Goal: Find specific page/section: Find specific page/section

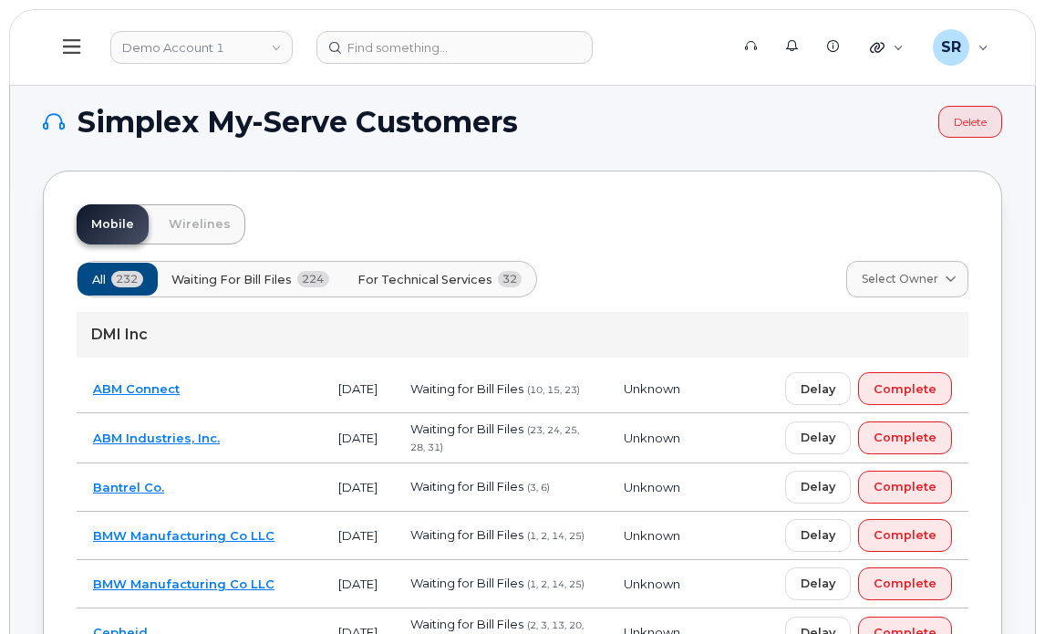
click at [238, 52] on link "Demo Account 1" at bounding box center [201, 47] width 182 height 33
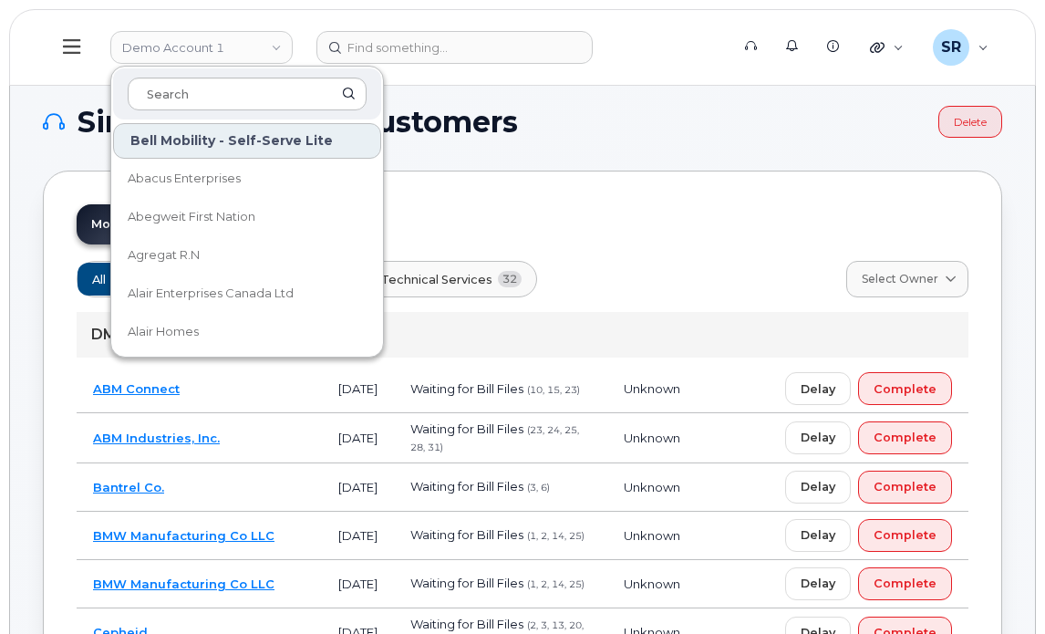
type input "j"
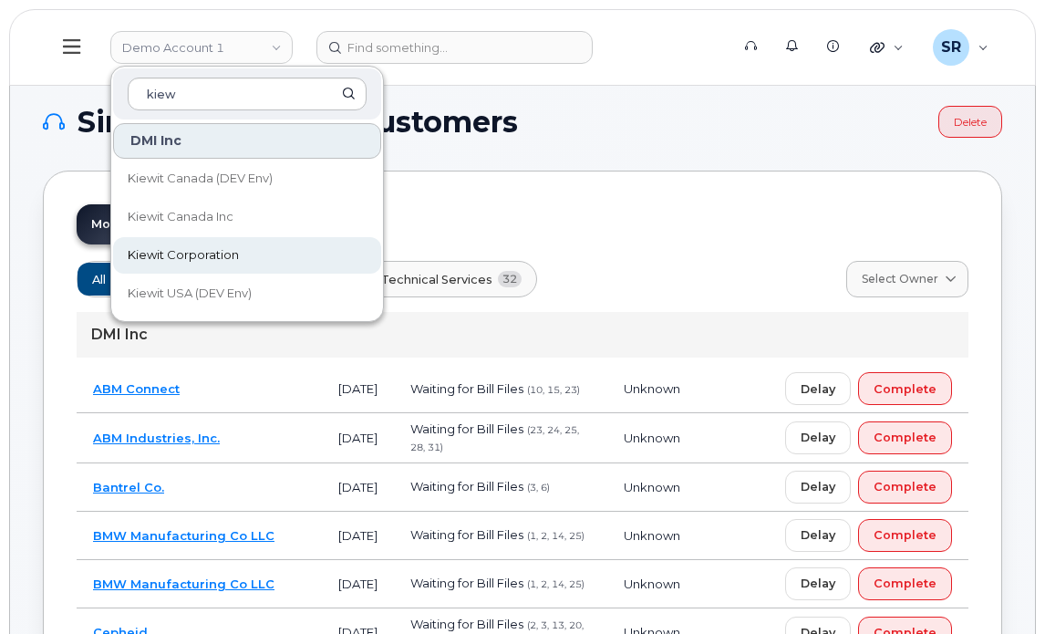
type input "kiew"
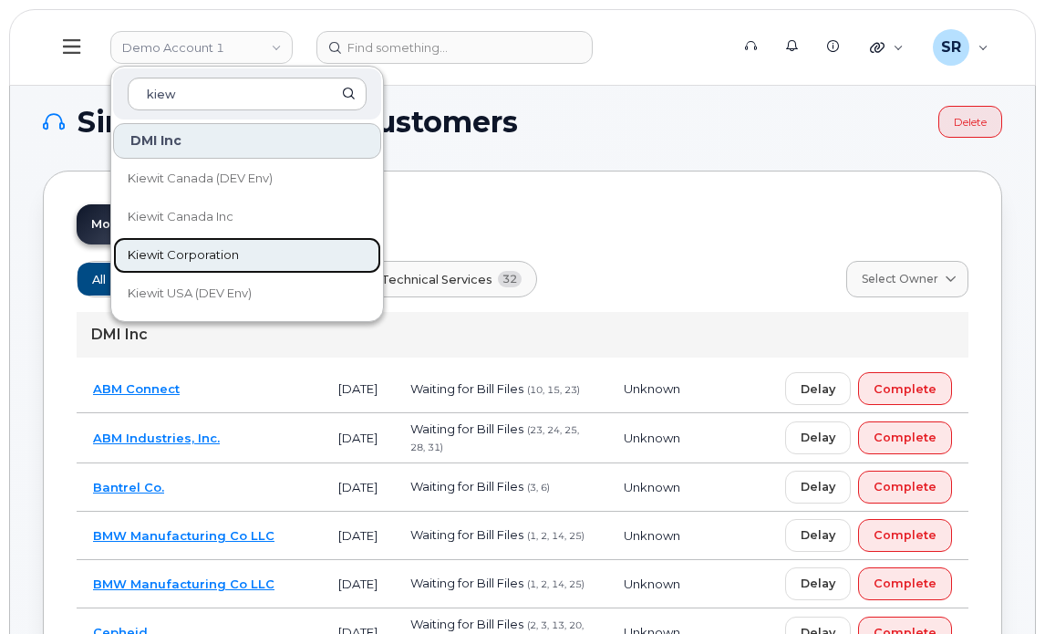
click at [269, 251] on link "Kiewit Corporation" at bounding box center [247, 255] width 268 height 36
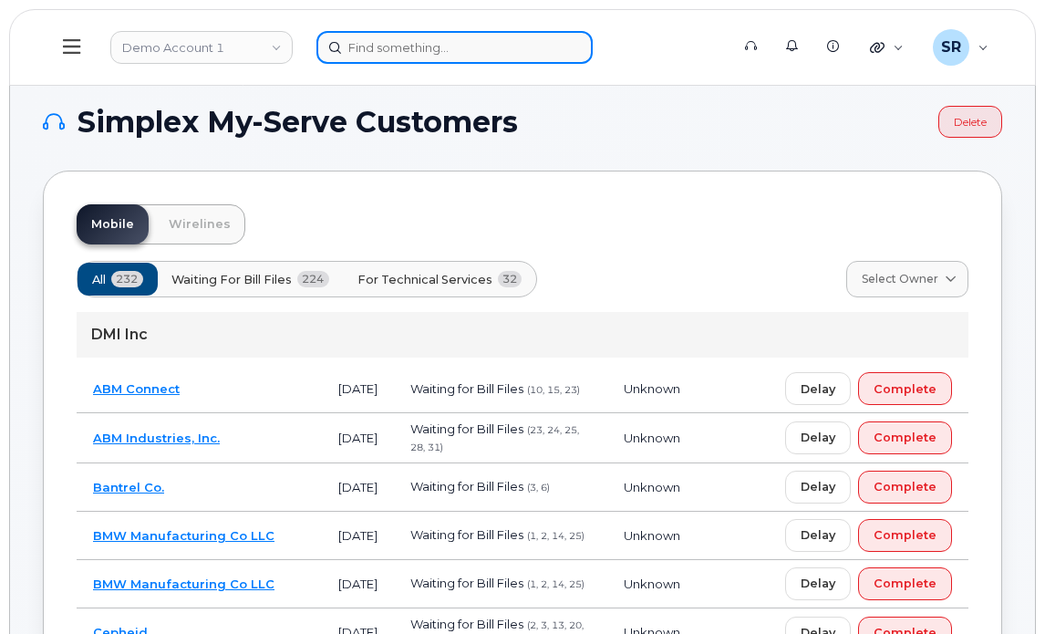
click at [450, 39] on input at bounding box center [454, 47] width 276 height 33
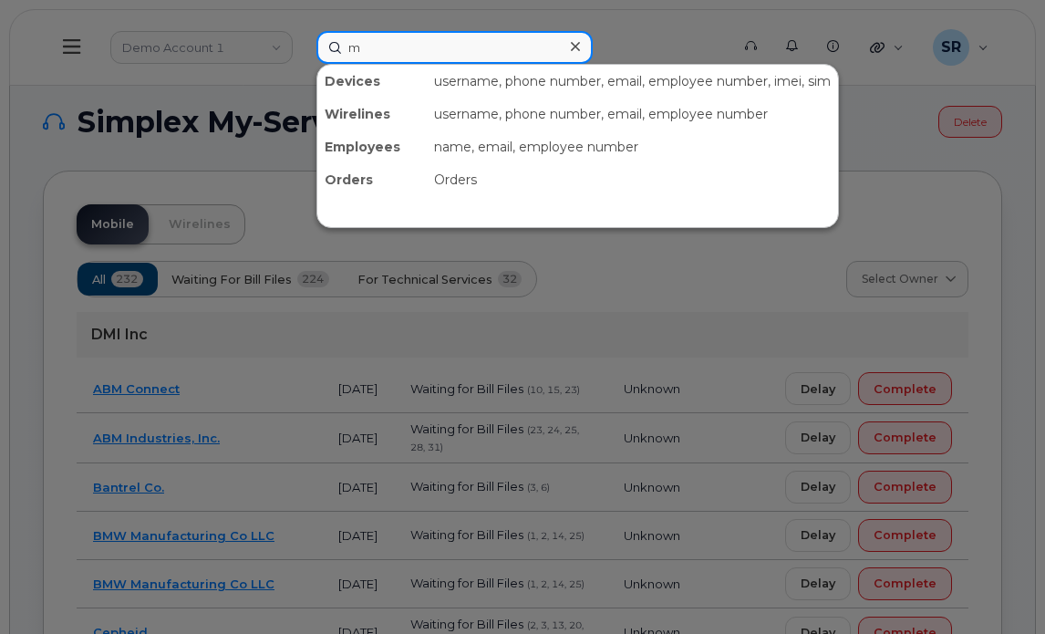
type input "m"
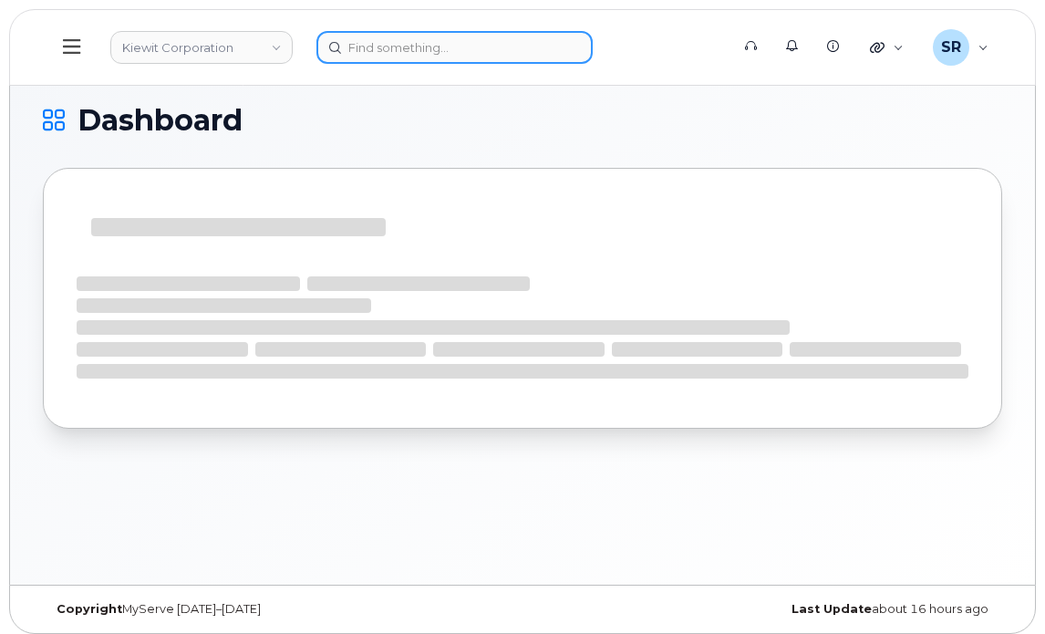
click at [450, 40] on input at bounding box center [454, 47] width 276 height 33
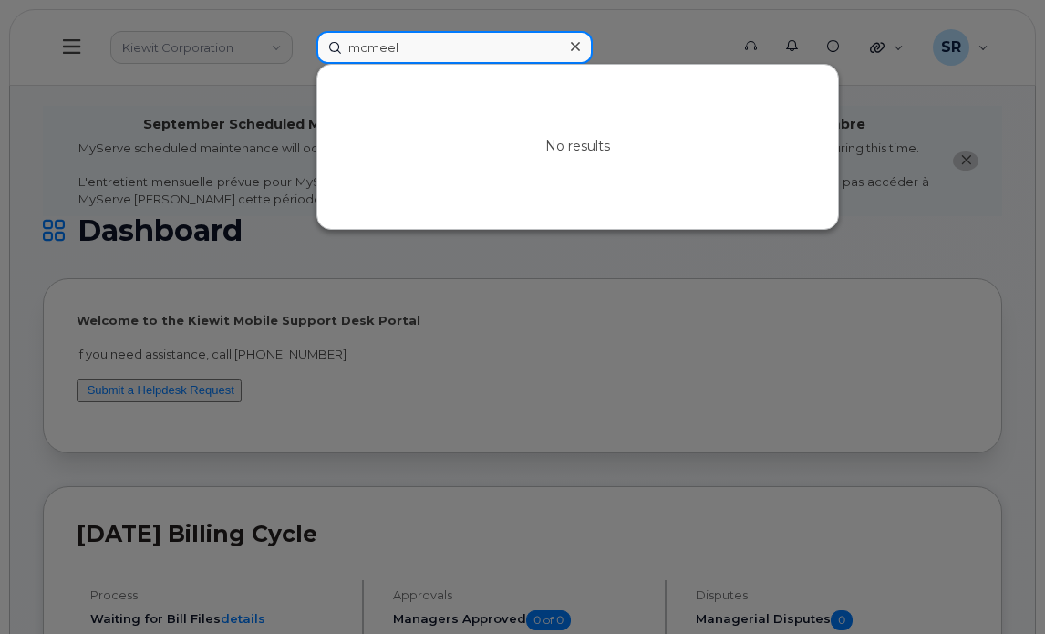
type input "mcmeel"
click at [530, 307] on div at bounding box center [522, 317] width 1045 height 634
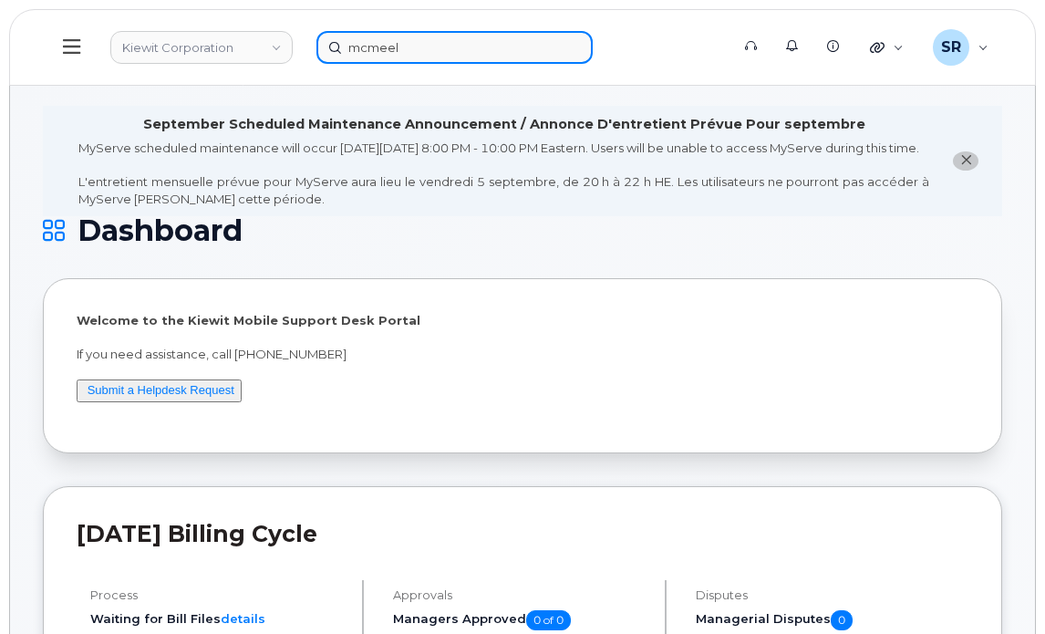
click at [559, 41] on input "mcmeel" at bounding box center [454, 47] width 276 height 33
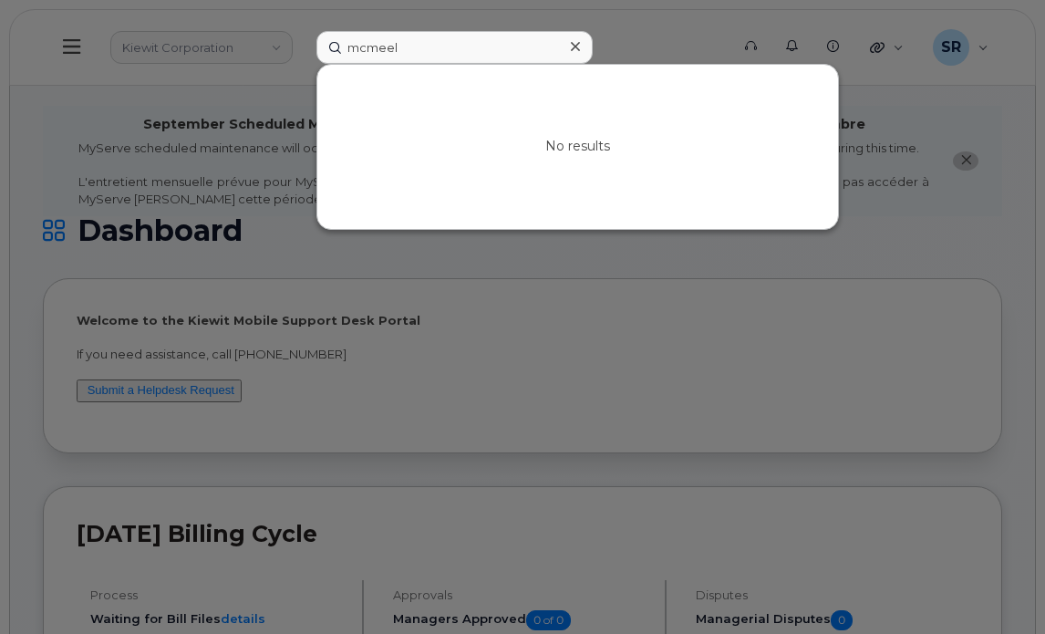
click at [585, 52] on div at bounding box center [575, 47] width 26 height 26
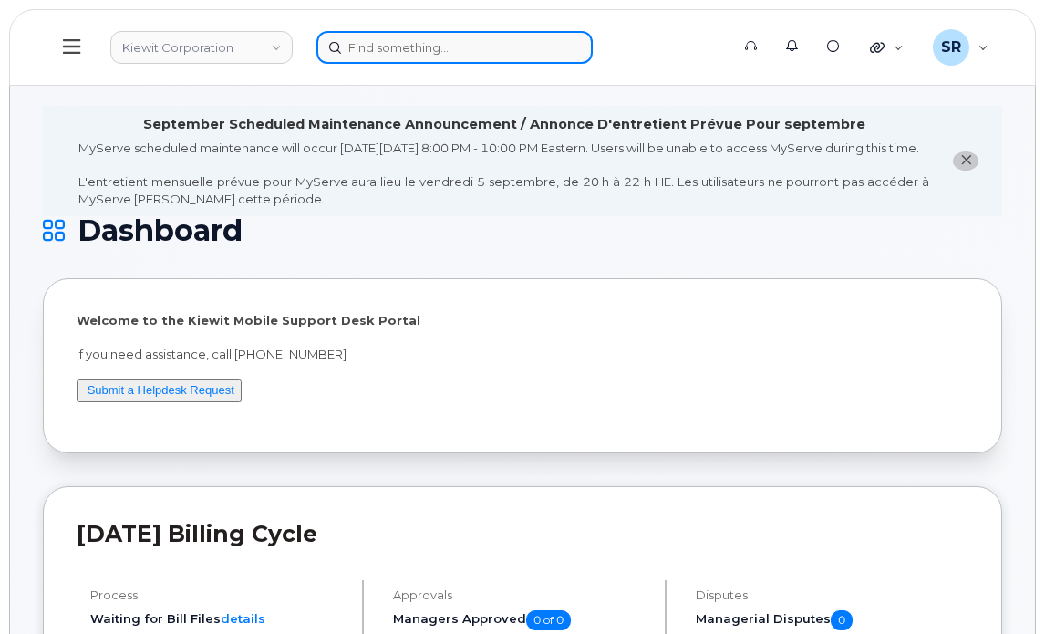
click at [573, 47] on div at bounding box center [454, 47] width 276 height 33
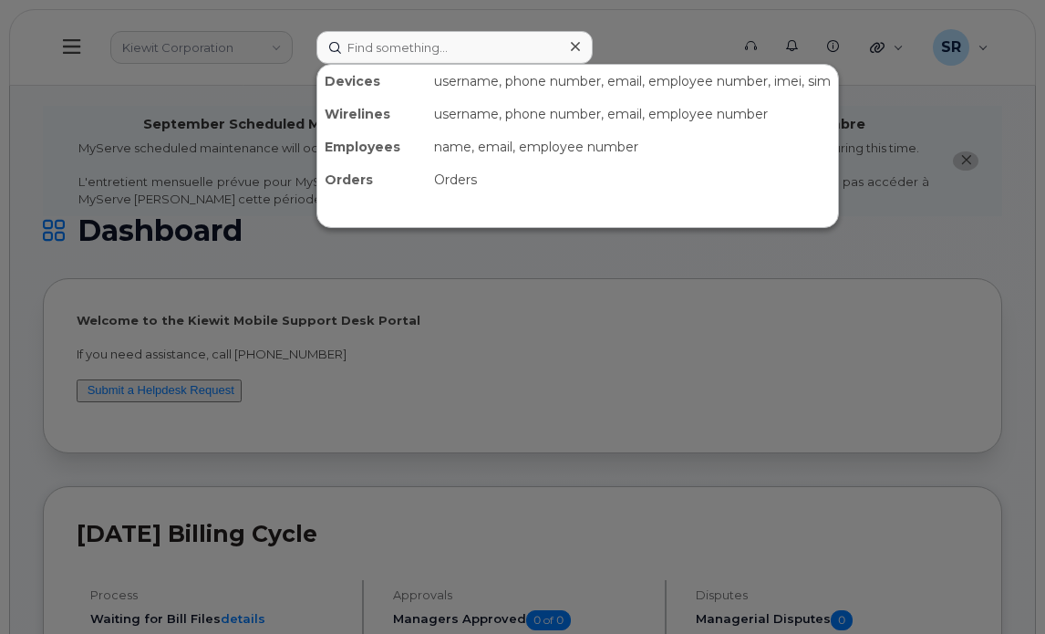
click at [561, 253] on div at bounding box center [522, 317] width 1045 height 634
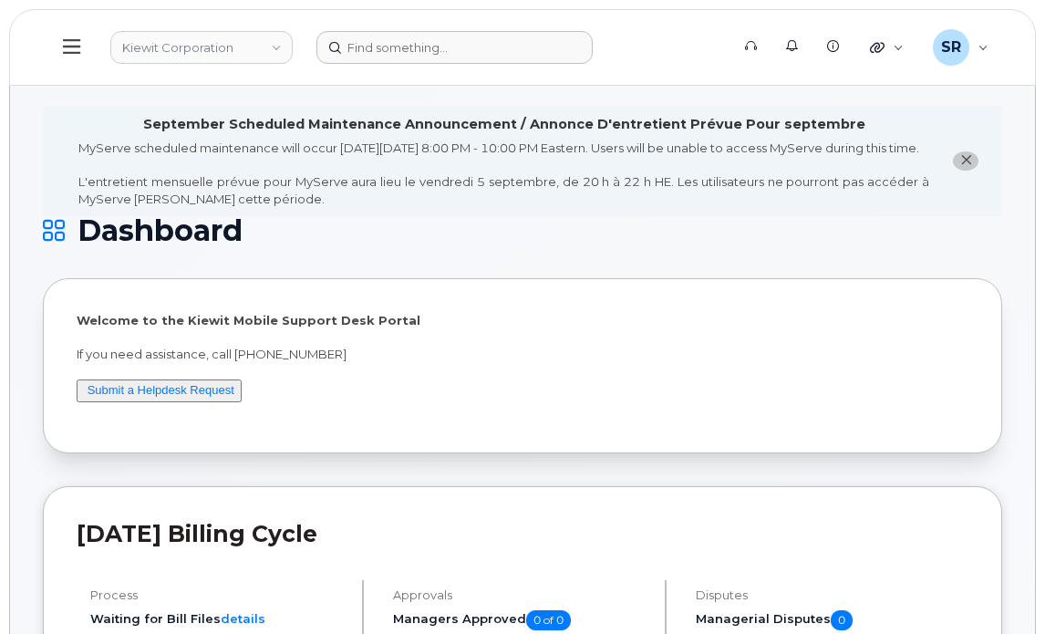
click at [64, 25] on button at bounding box center [72, 47] width 58 height 53
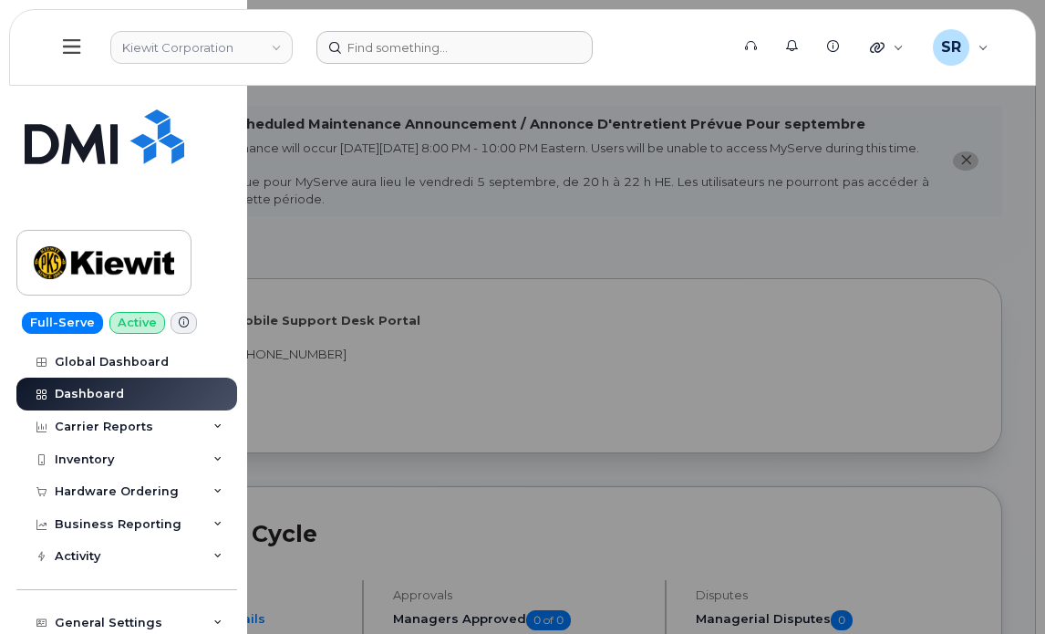
click at [64, 25] on button at bounding box center [72, 47] width 58 height 53
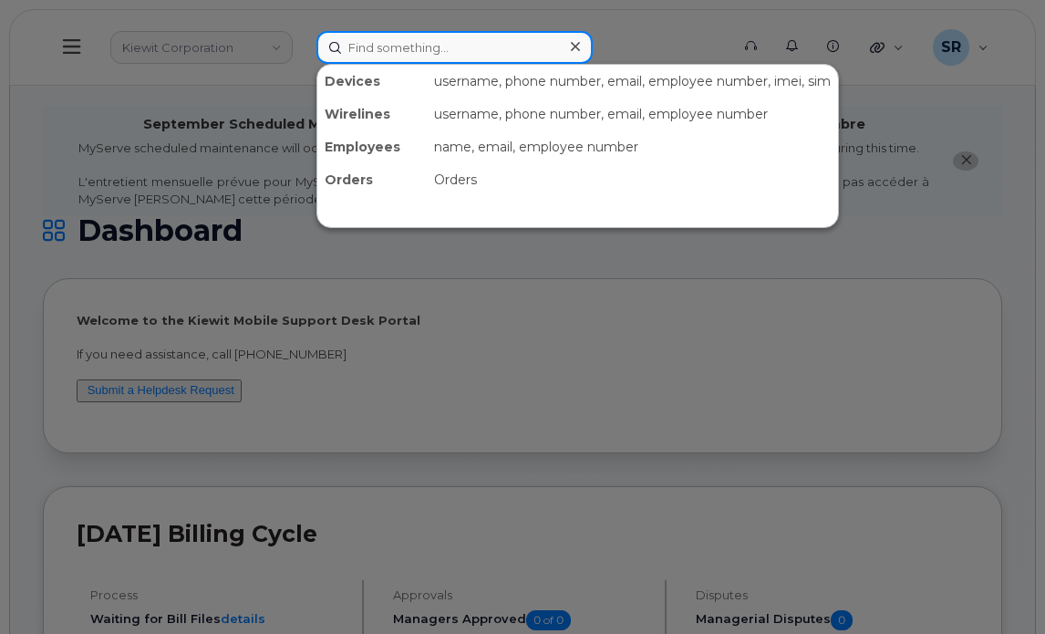
click at [479, 41] on input at bounding box center [454, 47] width 276 height 33
paste input "Edwin Prew"
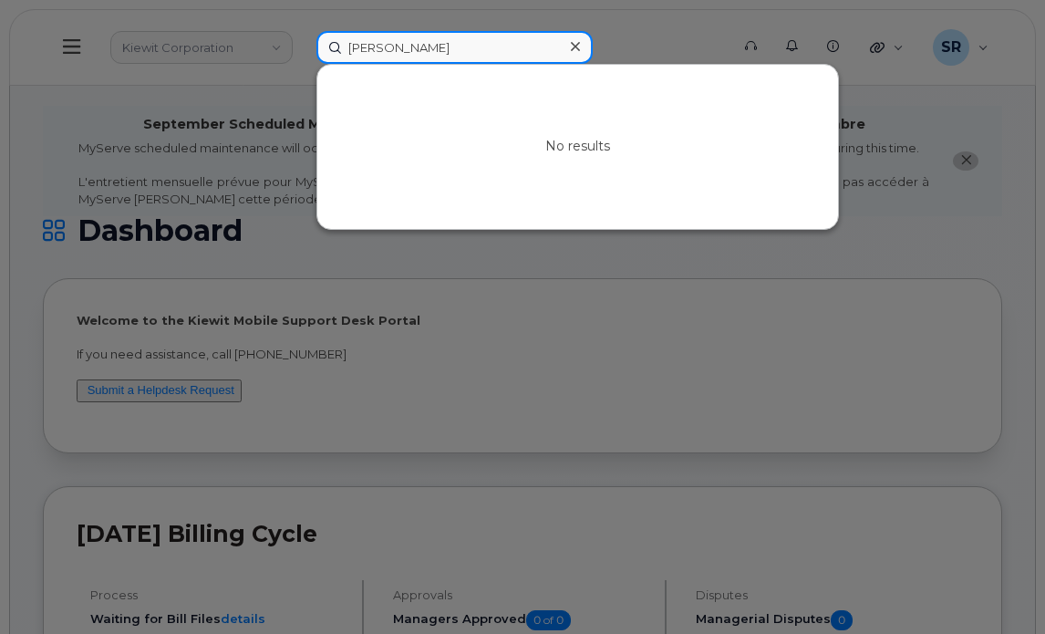
type input "Edwin Prew"
drag, startPoint x: 280, startPoint y: 124, endPoint x: 308, endPoint y: 98, distance: 38.7
click at [284, 124] on div at bounding box center [522, 317] width 1045 height 634
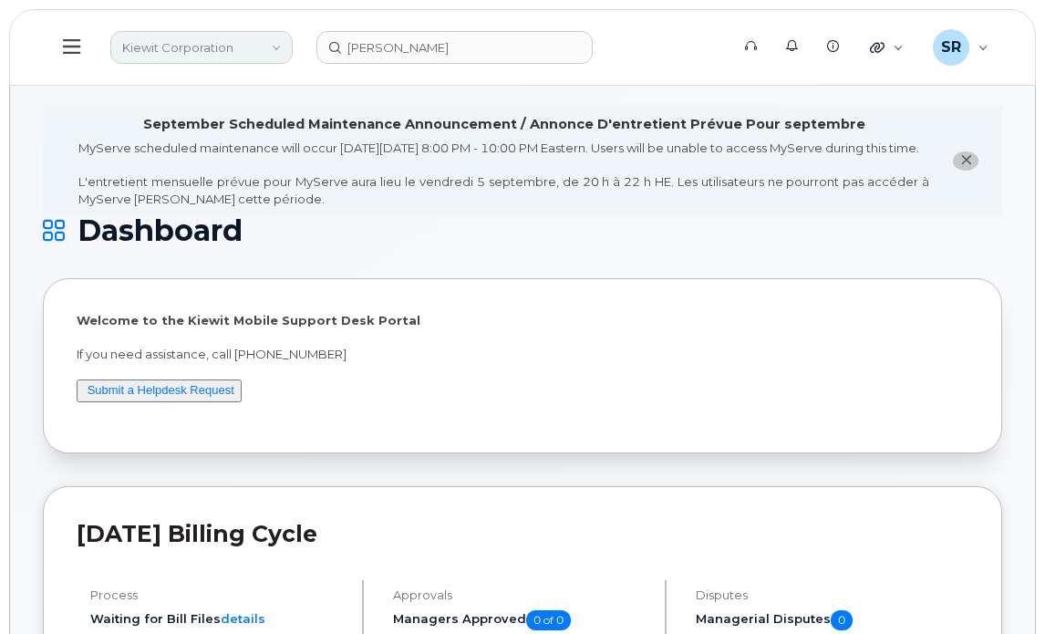
click at [187, 46] on link "Kiewit Corporation" at bounding box center [201, 47] width 182 height 33
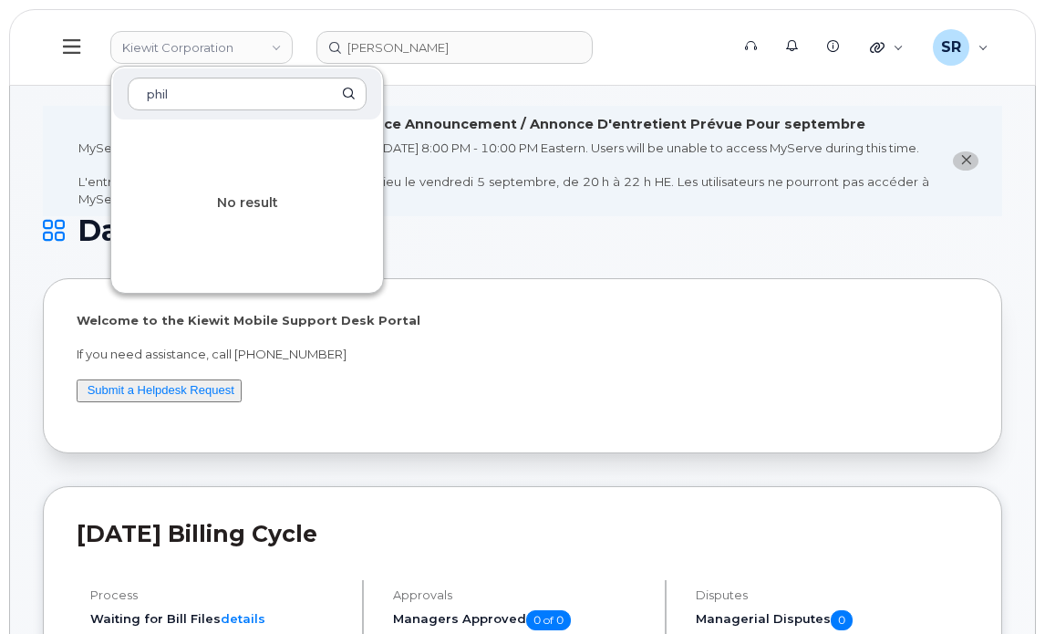
type input "phil"
click at [561, 188] on div "MyServe scheduled maintenance will occur on Friday September 5, 8:00 PM - 10:00…" at bounding box center [503, 173] width 851 height 67
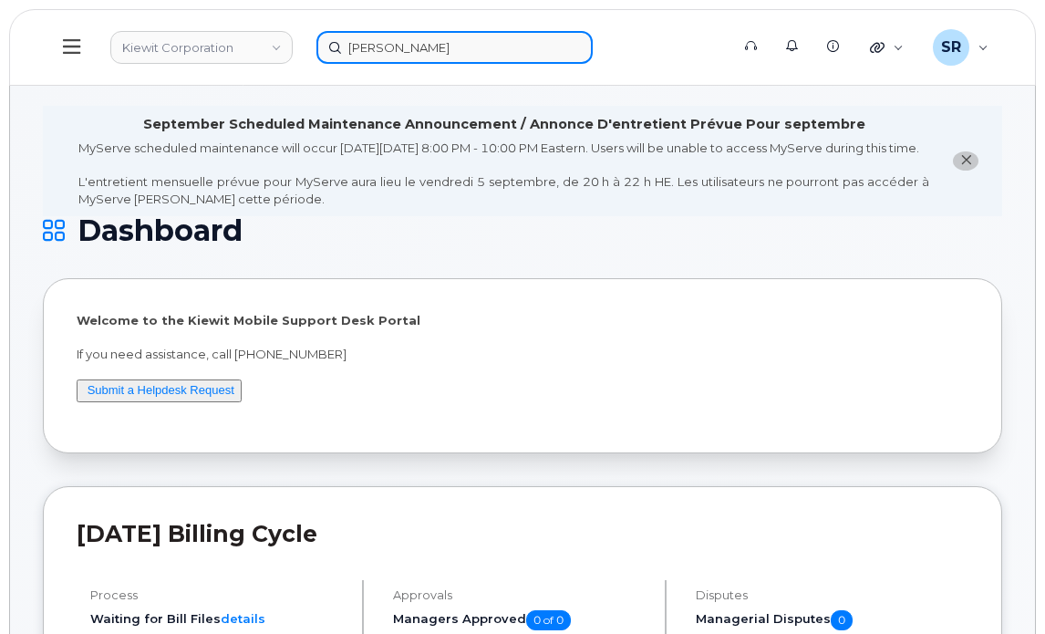
click at [373, 44] on input "Edwin Prew" at bounding box center [454, 47] width 276 height 33
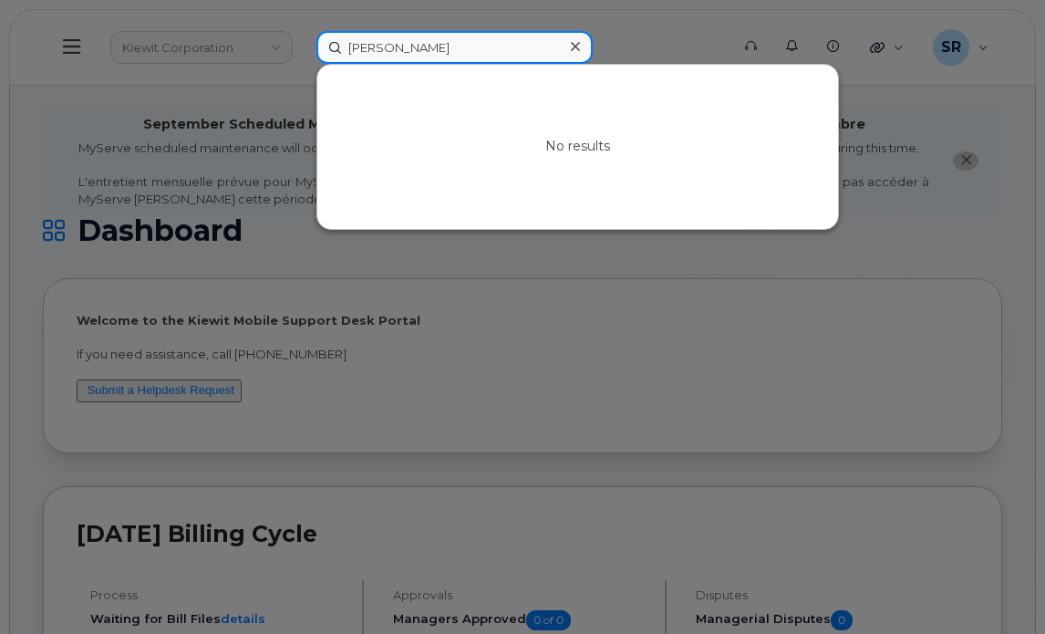
click at [373, 44] on input "Edwin Prew" at bounding box center [454, 47] width 276 height 33
paste input "352404324788064"
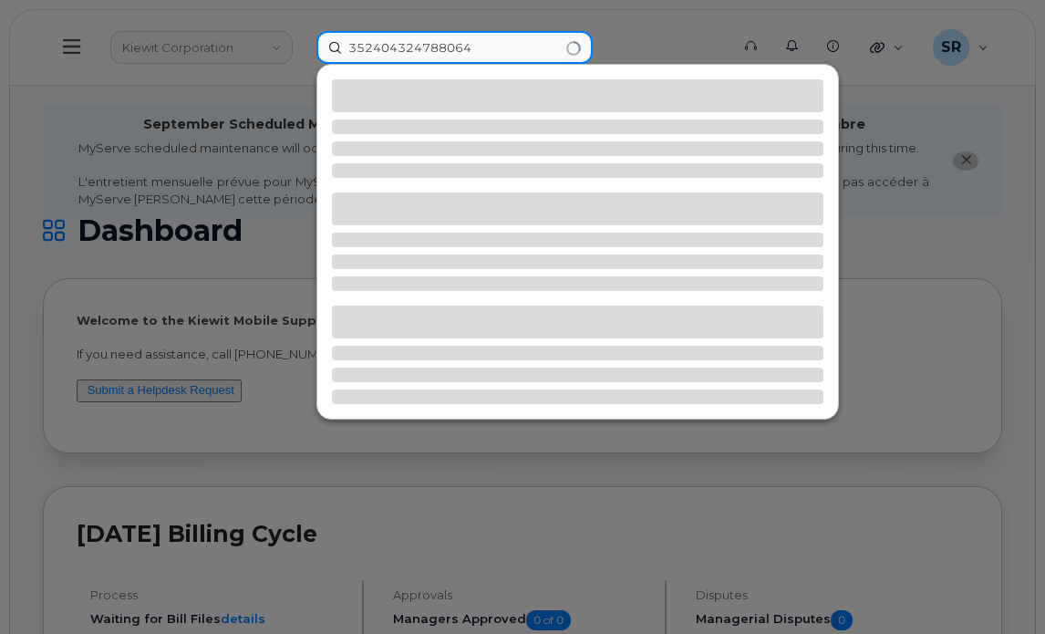
type input "352404324788064"
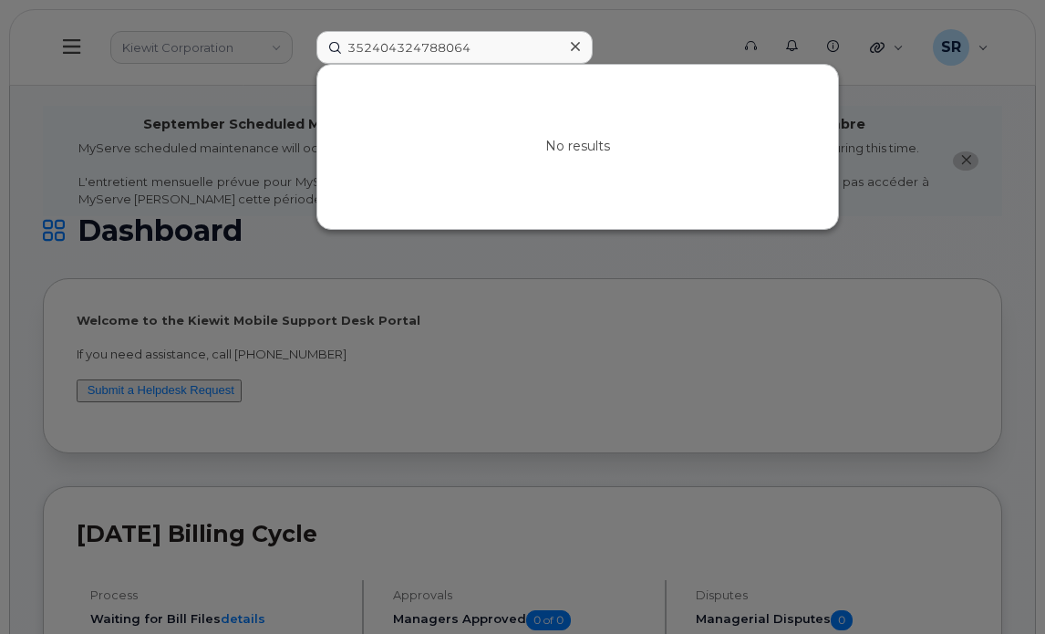
click at [578, 42] on icon at bounding box center [575, 46] width 9 height 15
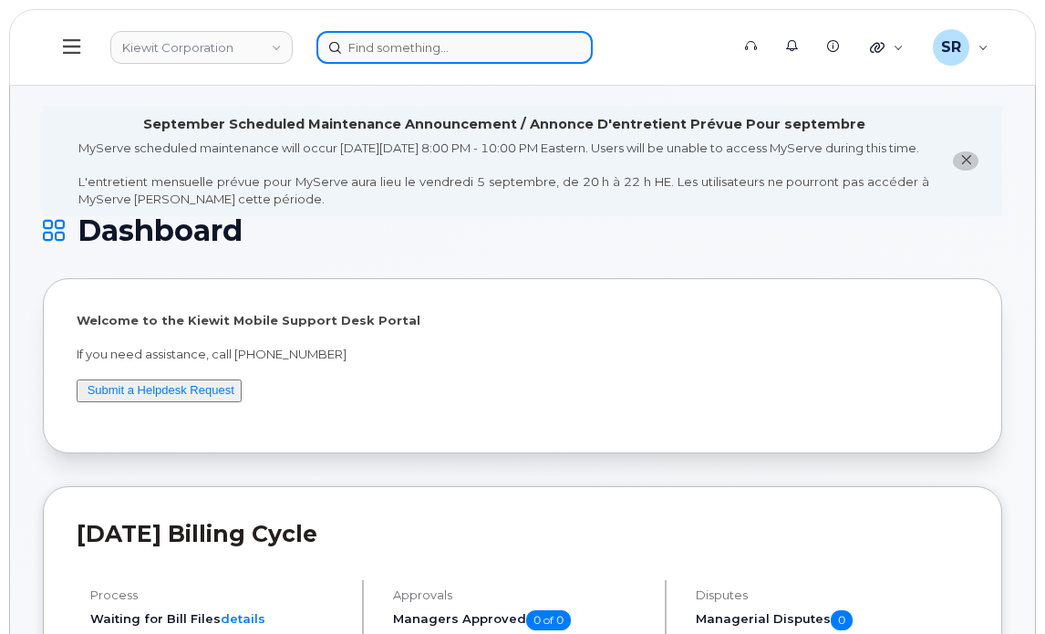
click at [432, 55] on input at bounding box center [454, 47] width 276 height 33
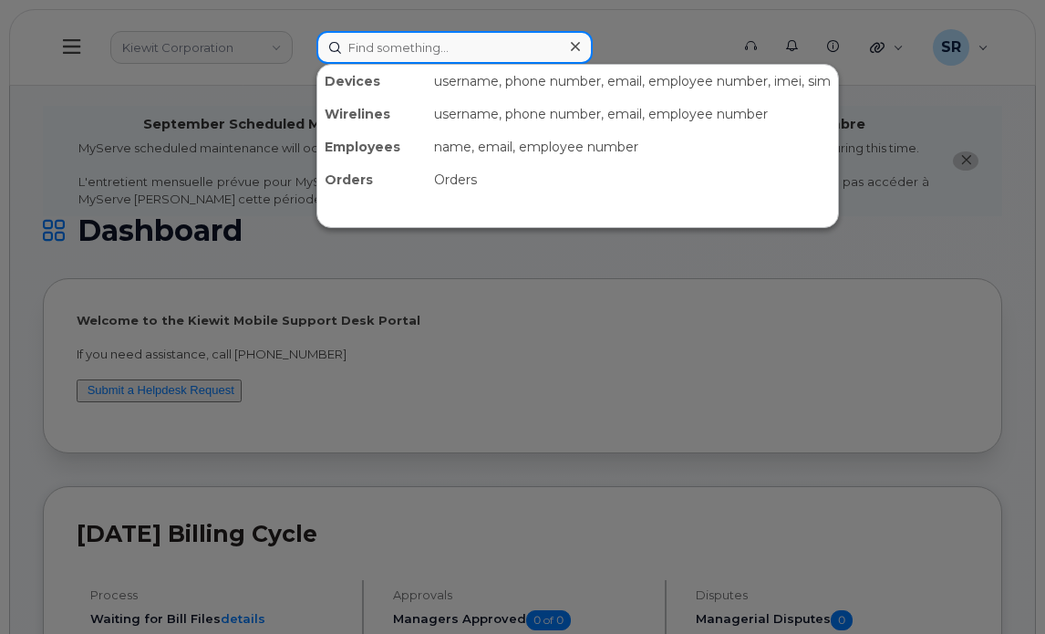
paste input "357933314791733"
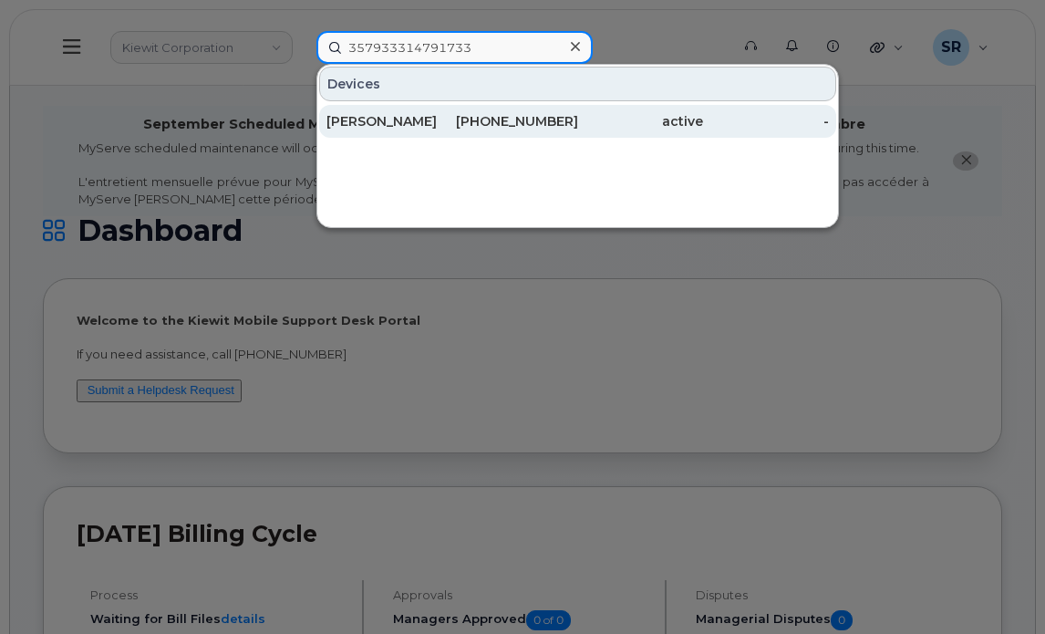
type input "357933314791733"
click at [491, 116] on div "216-219-6091" at bounding box center [515, 121] width 126 height 18
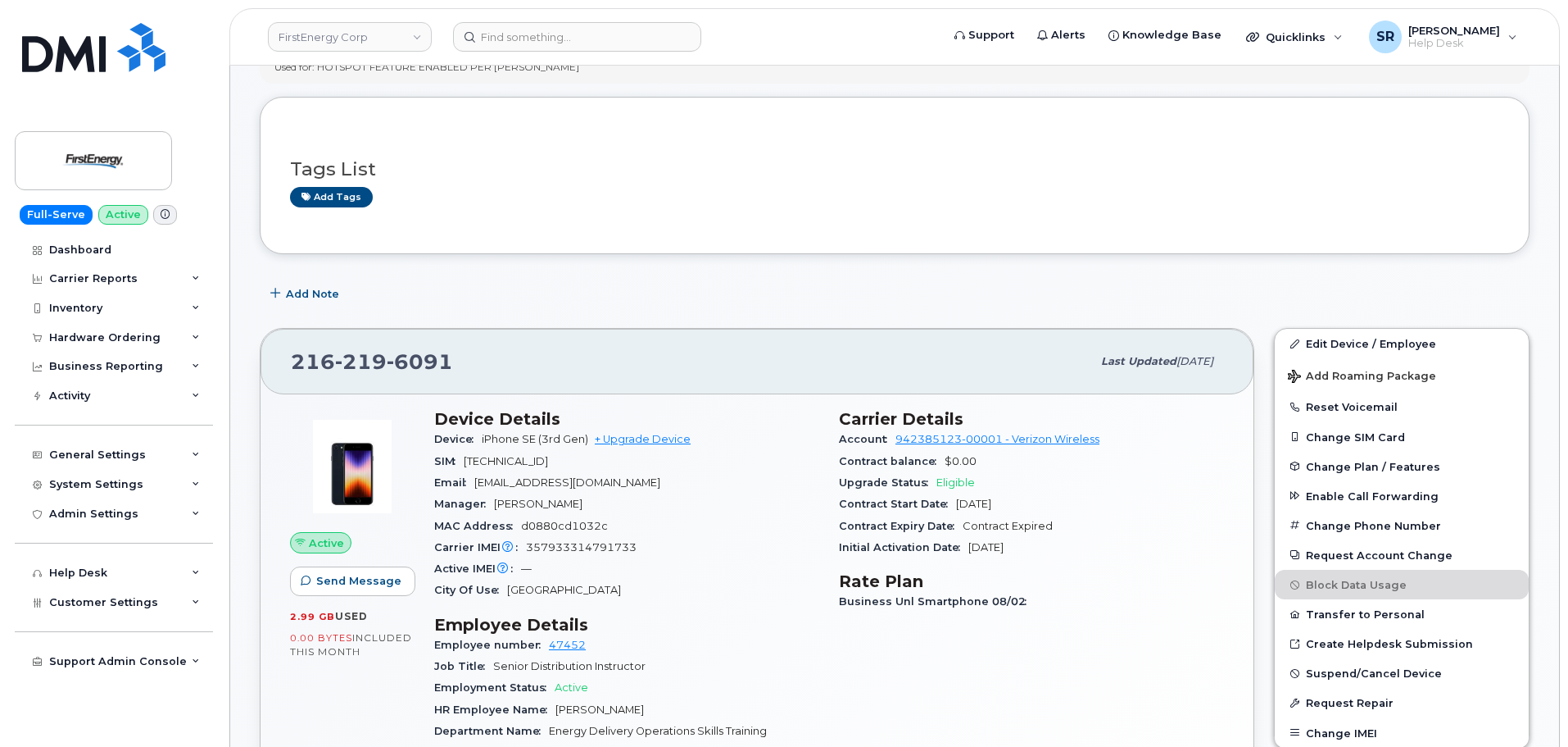
scroll to position [246, 0]
drag, startPoint x: 587, startPoint y: 435, endPoint x: 482, endPoint y: 431, distance: 105.1
click at [482, 431] on div "Device iPhone SE (3rd Gen) + Upgrade Device" at bounding box center [626, 439] width 385 height 22
copy span "iPhone SE (3rd Gen"
